Goal: Task Accomplishment & Management: Use online tool/utility

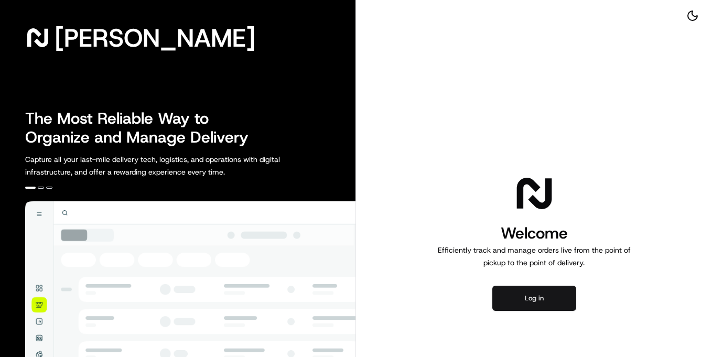
click at [538, 296] on button "Log in" at bounding box center [534, 298] width 84 height 25
